Goal: Information Seeking & Learning: Check status

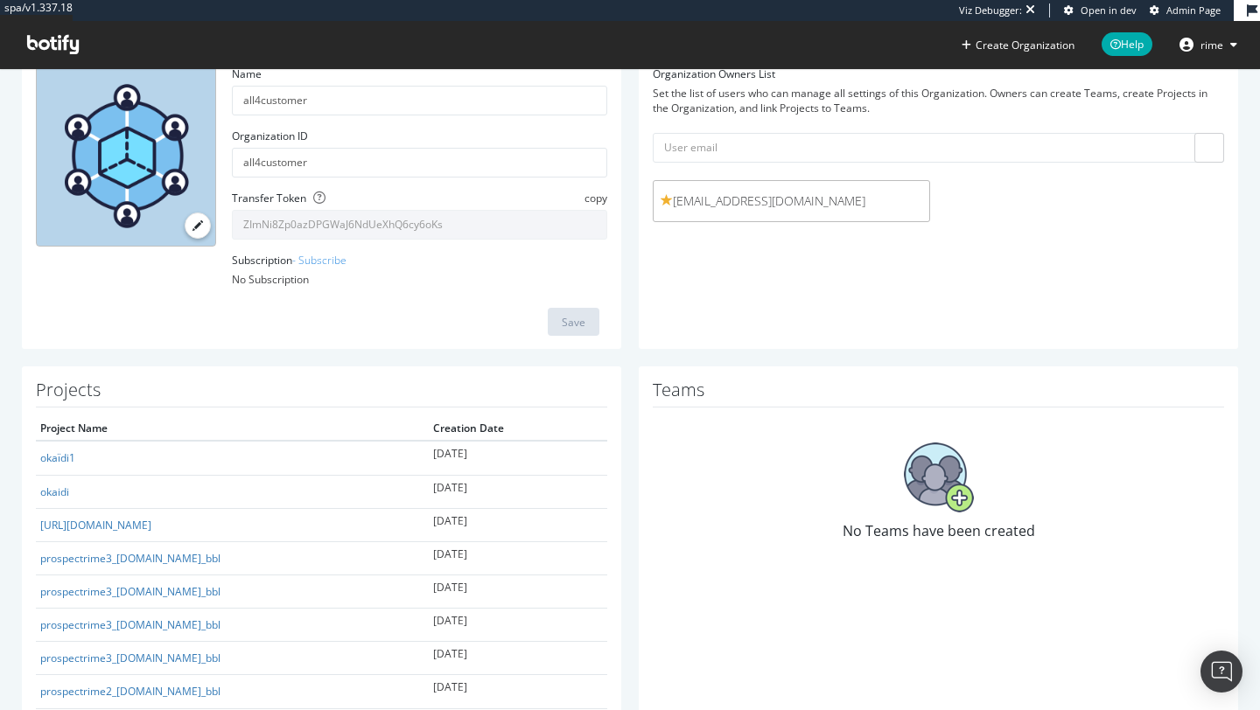
scroll to position [127, 0]
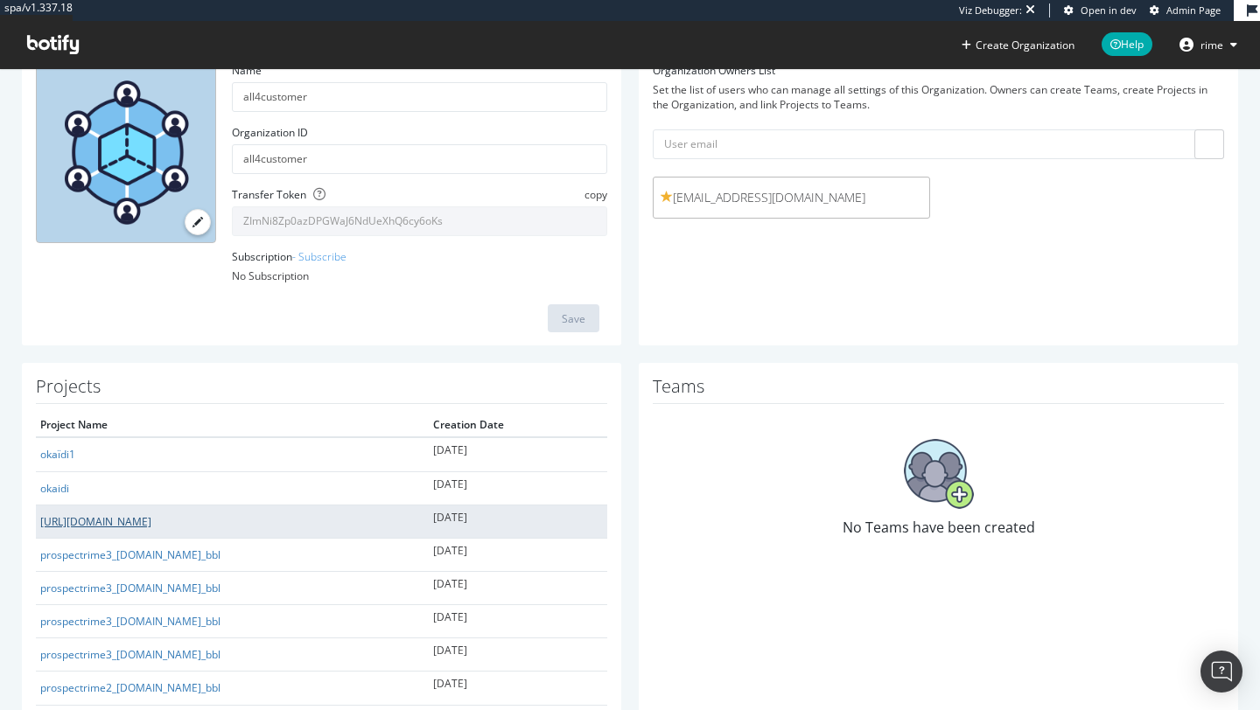
click at [151, 524] on link "prospectrime3_carredartistes.com/fr-fr/?_bbl" at bounding box center [95, 521] width 111 height 15
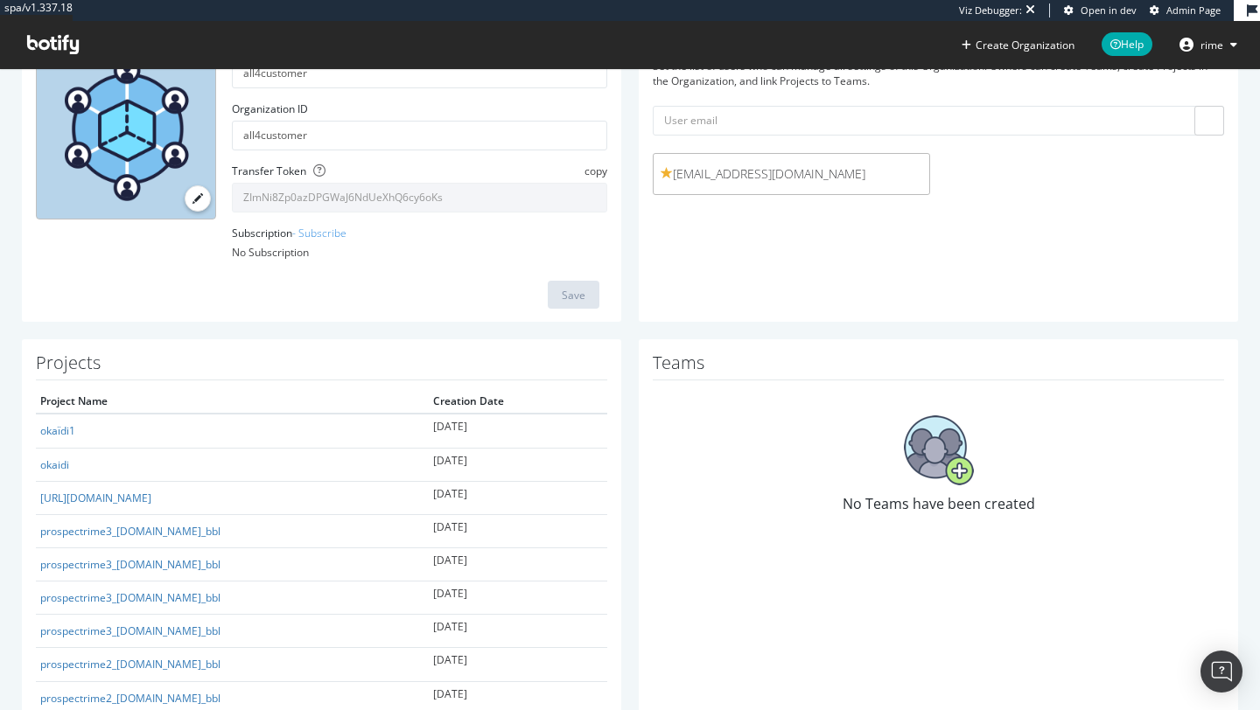
scroll to position [157, 0]
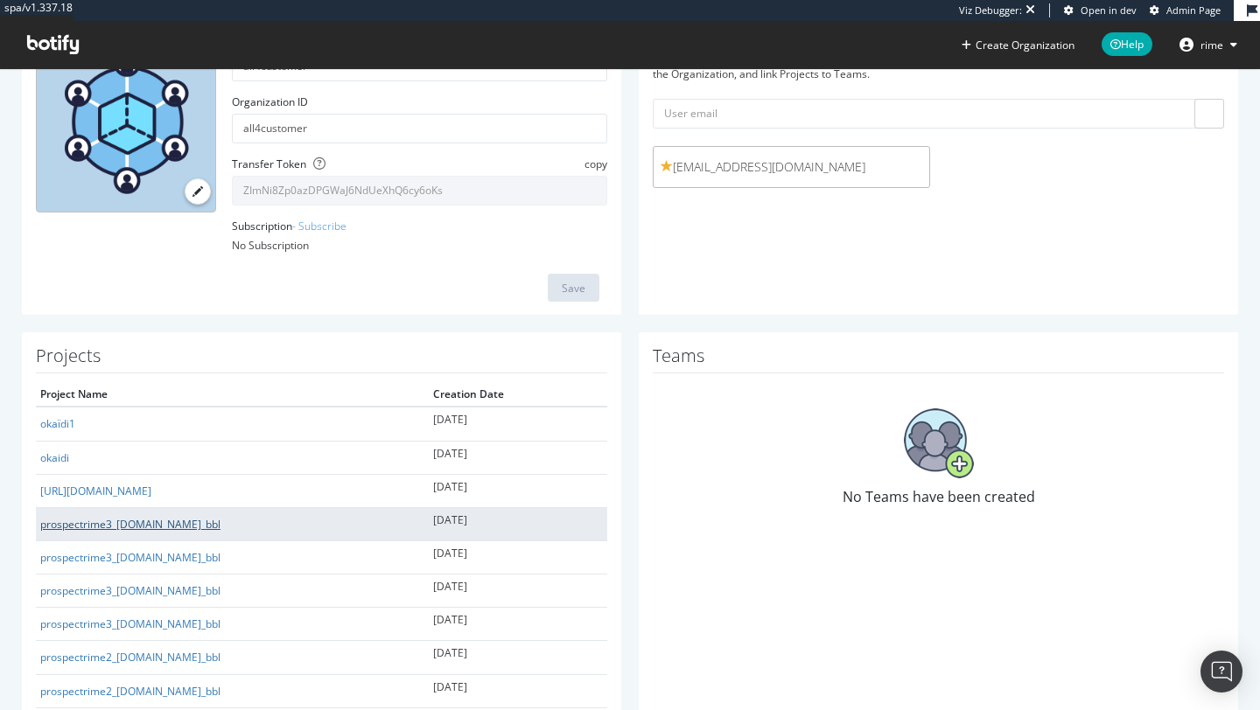
click at [156, 521] on link "prospectrime3_maty.com_bbl" at bounding box center [130, 524] width 180 height 15
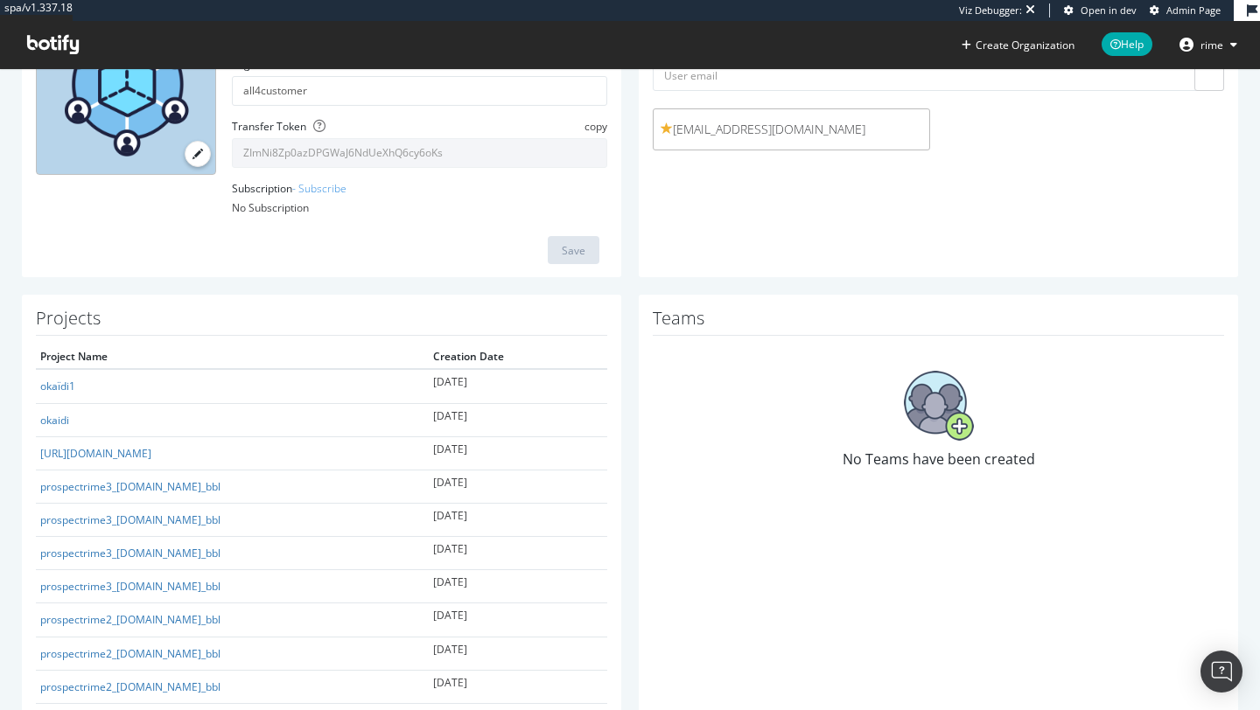
scroll to position [202, 0]
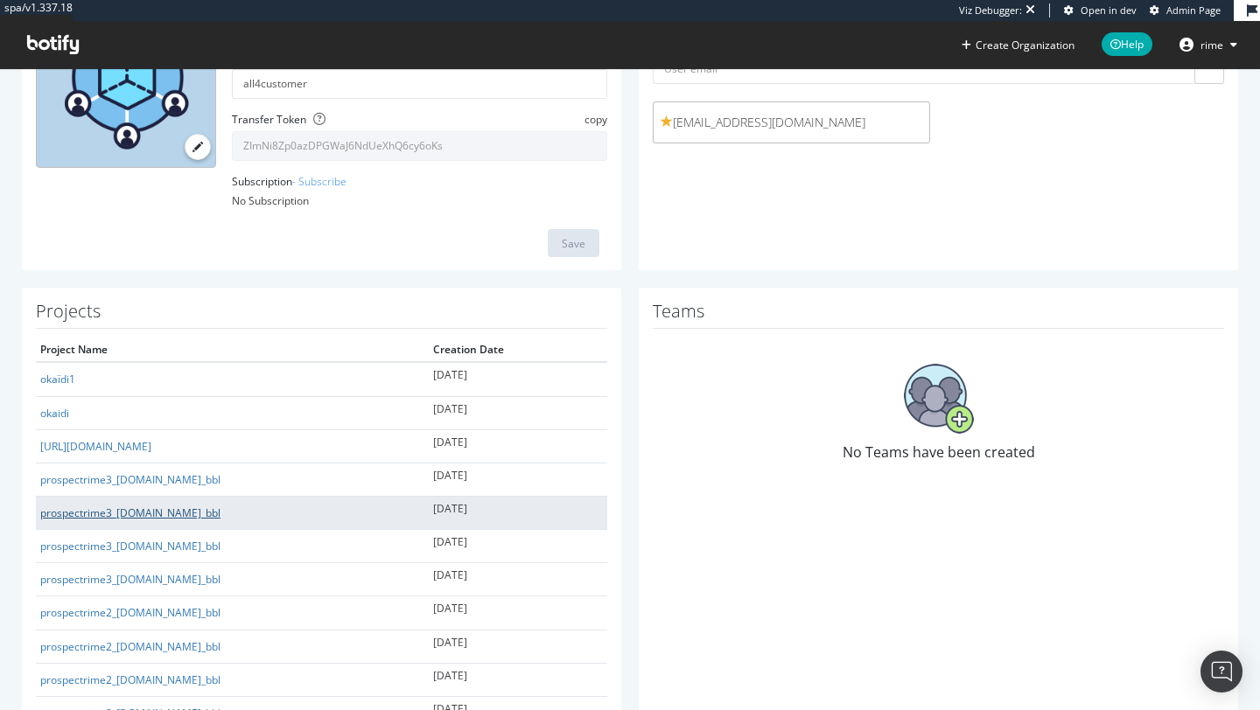
click at [129, 510] on link "prospectrime3_qobuz.com_bbl" at bounding box center [130, 513] width 180 height 15
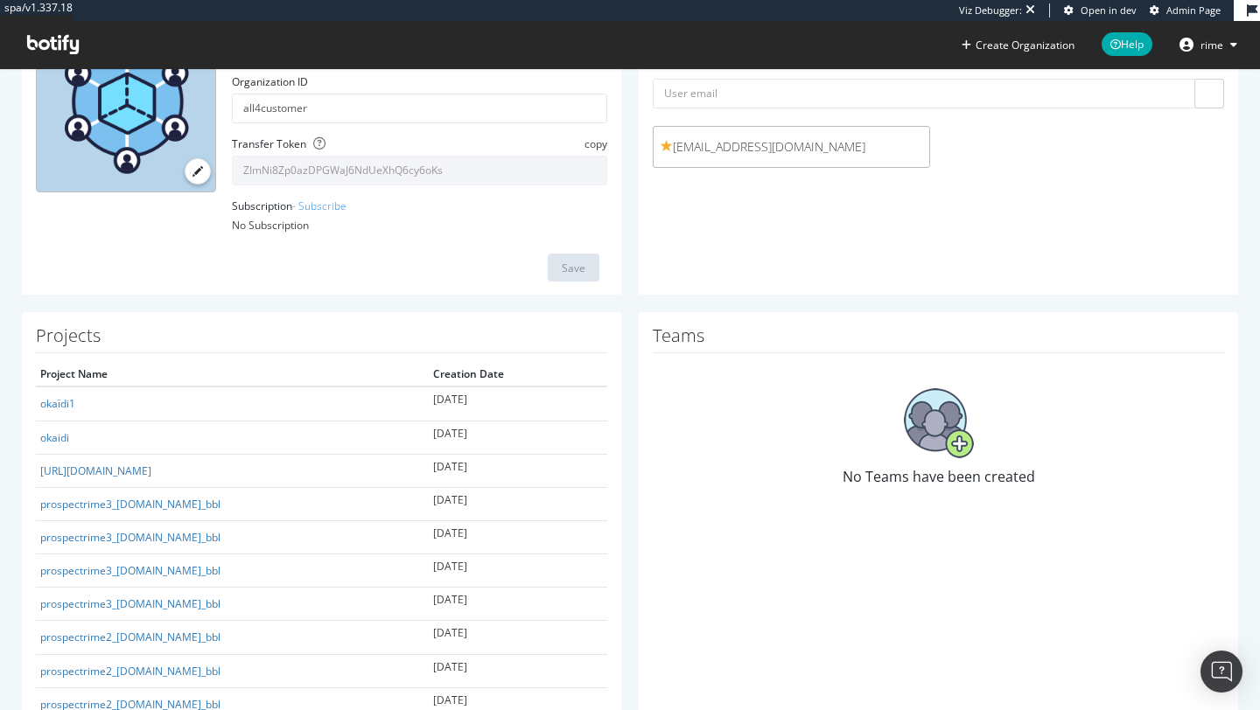
scroll to position [185, 0]
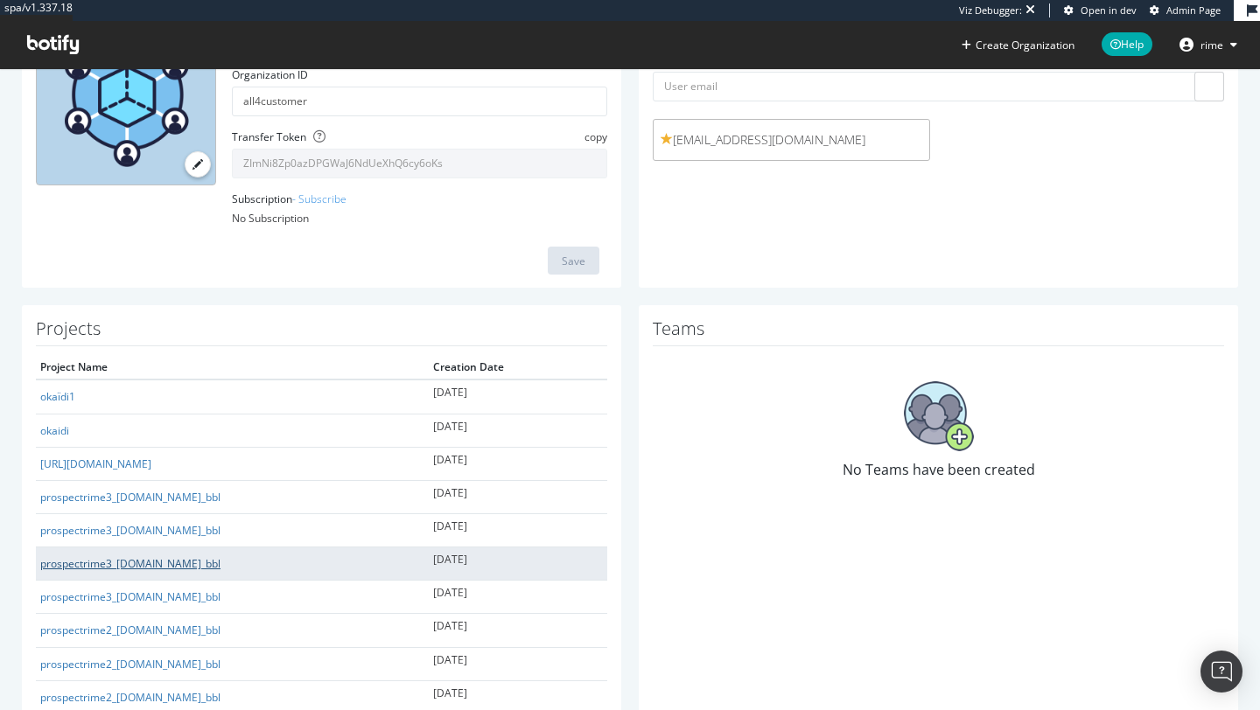
click at [147, 568] on link "prospectrime3_murfy.fr_bbl" at bounding box center [130, 563] width 180 height 15
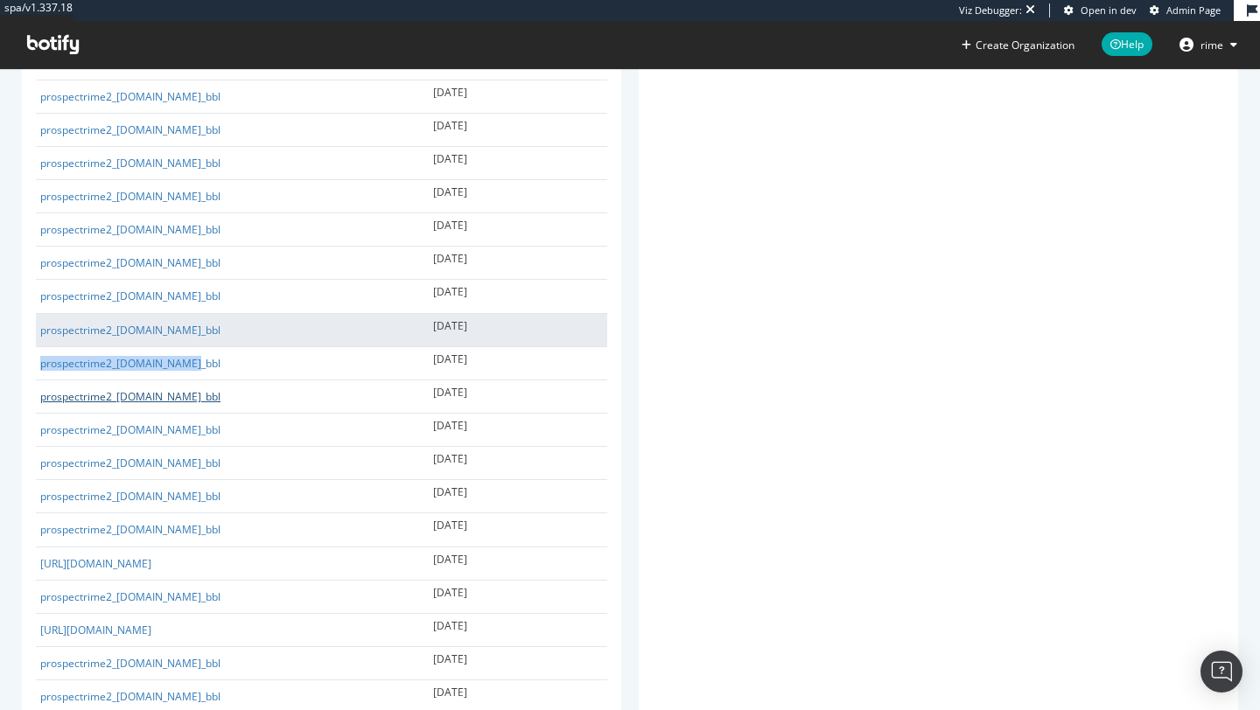
scroll to position [759, 0]
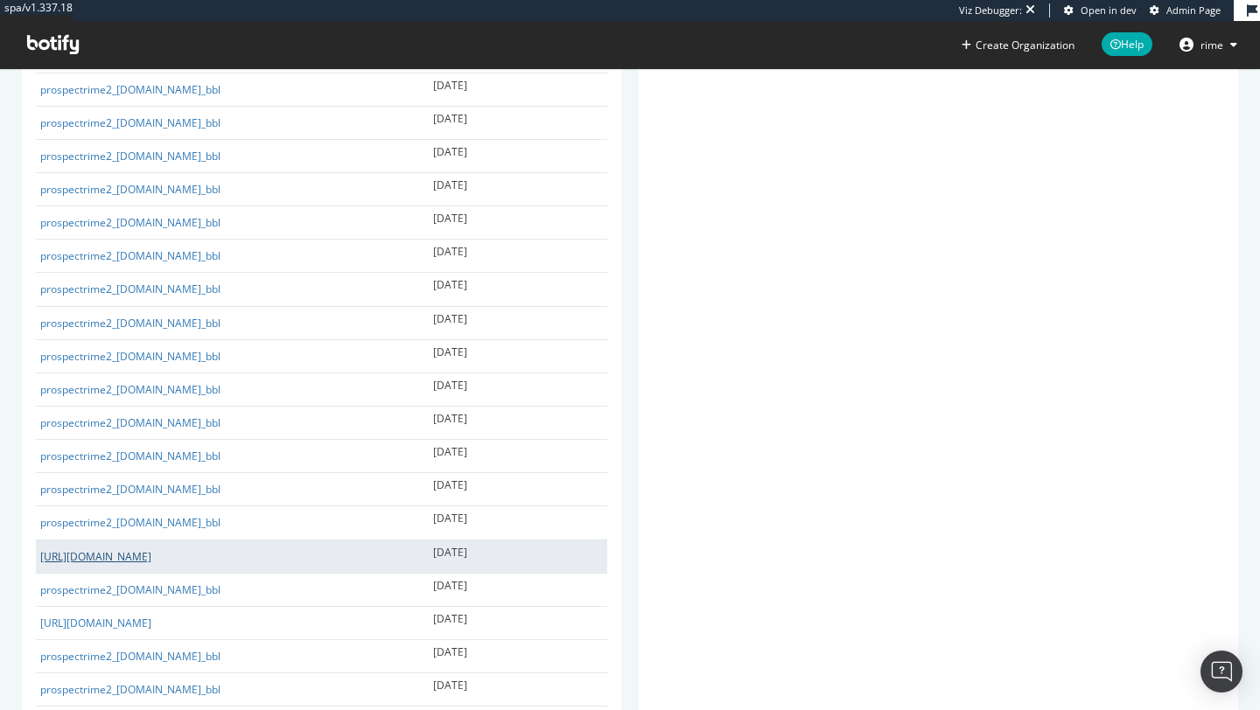
drag, startPoint x: 182, startPoint y: 548, endPoint x: 157, endPoint y: 556, distance: 25.7
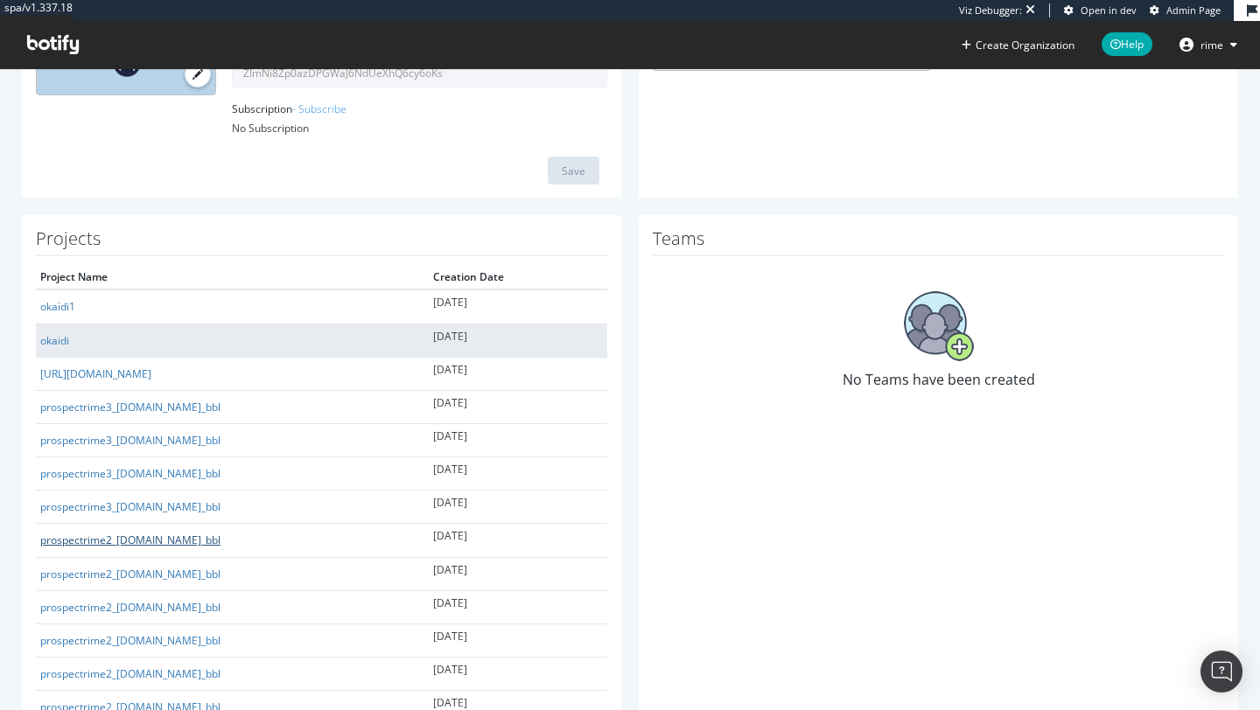
scroll to position [276, 0]
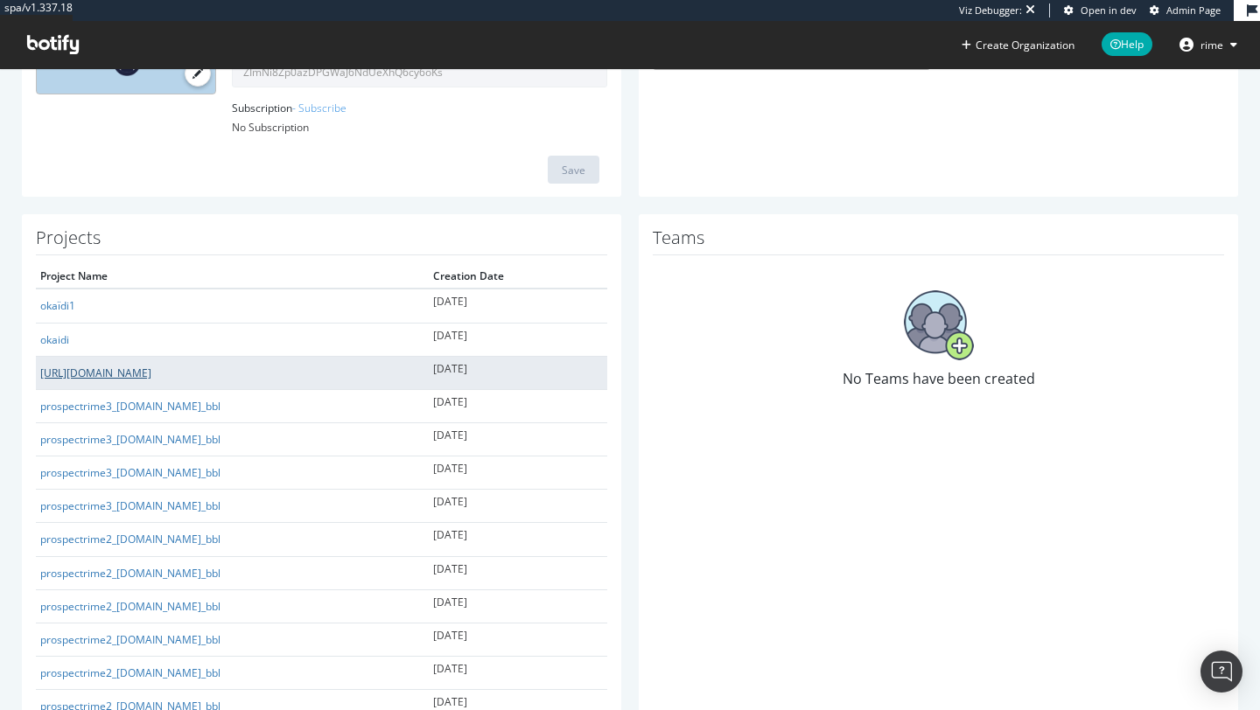
click at [151, 379] on link "prospectrime3_carredartistes.com/fr-fr/?_bbl" at bounding box center [95, 373] width 111 height 15
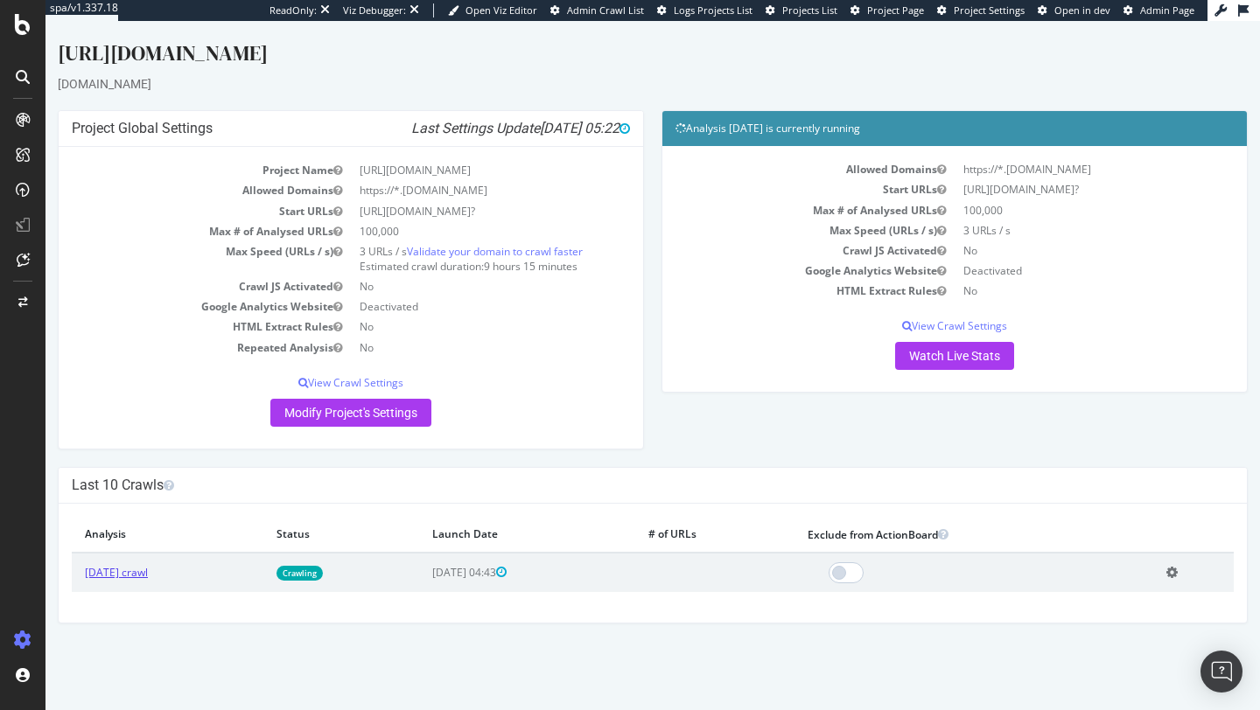
click at [148, 573] on link "2025 Sep. 9th crawl" at bounding box center [116, 572] width 63 height 15
